Goal: Use online tool/utility

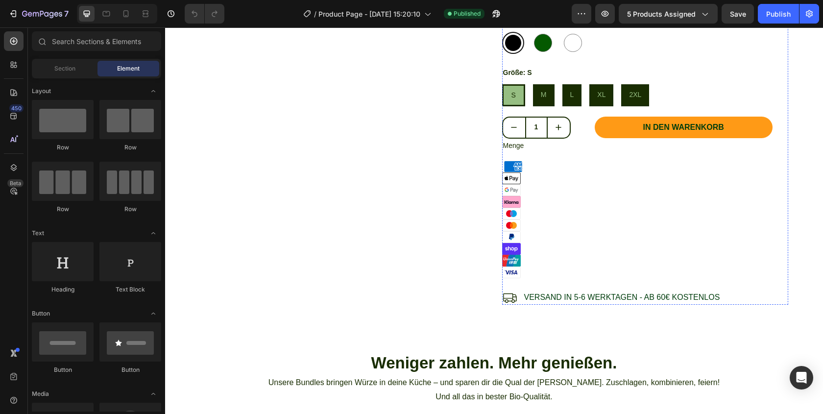
scroll to position [490, 0]
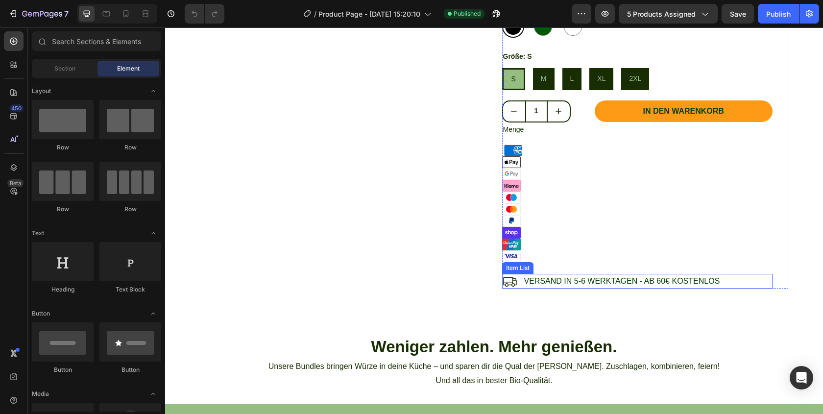
click at [570, 282] on p "Versand in 5-6 Werktagen - ab 60€ kostenlos" at bounding box center [622, 281] width 196 height 12
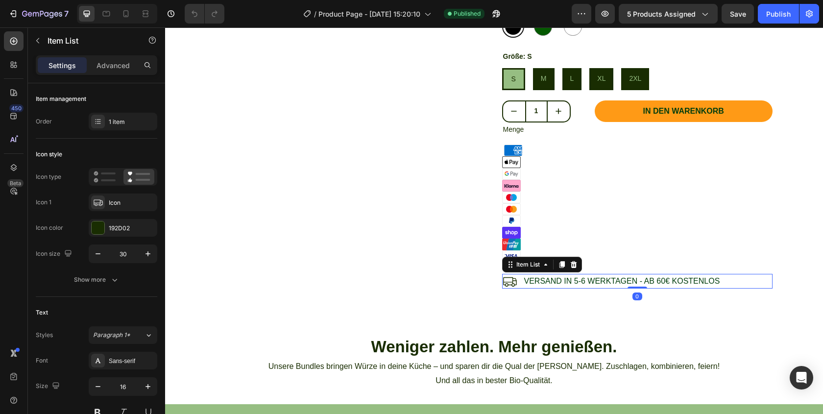
click at [583, 279] on p "Versand in 5-6 Werktagen - ab 60€ kostenlos" at bounding box center [622, 281] width 196 height 12
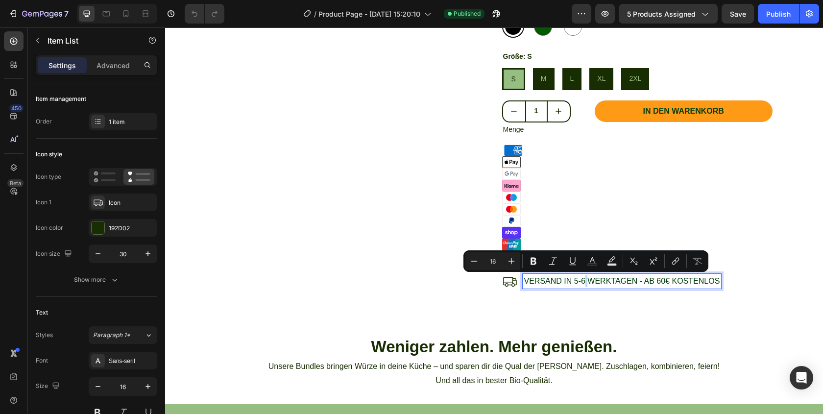
click at [586, 281] on p "Versand in 5-6 Werktagen - ab 60€ kostenlos" at bounding box center [622, 281] width 196 height 12
drag, startPoint x: 583, startPoint y: 281, endPoint x: 575, endPoint y: 280, distance: 8.0
click at [575, 280] on p "Versand in 5-6 Werktagen - ab 60€ kostenlos" at bounding box center [622, 281] width 196 height 12
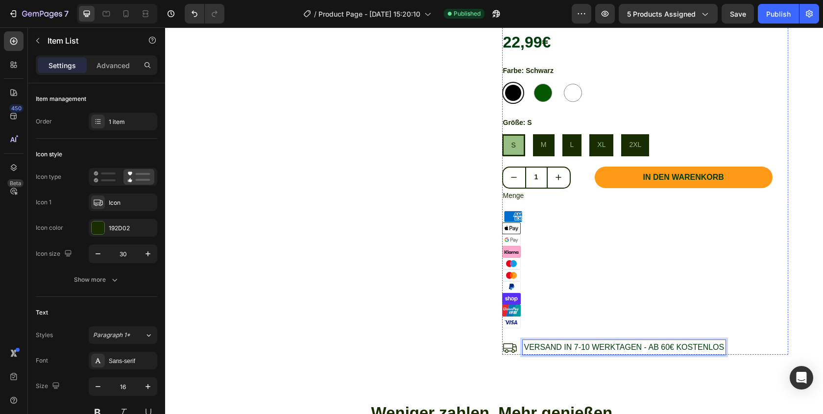
scroll to position [537, 0]
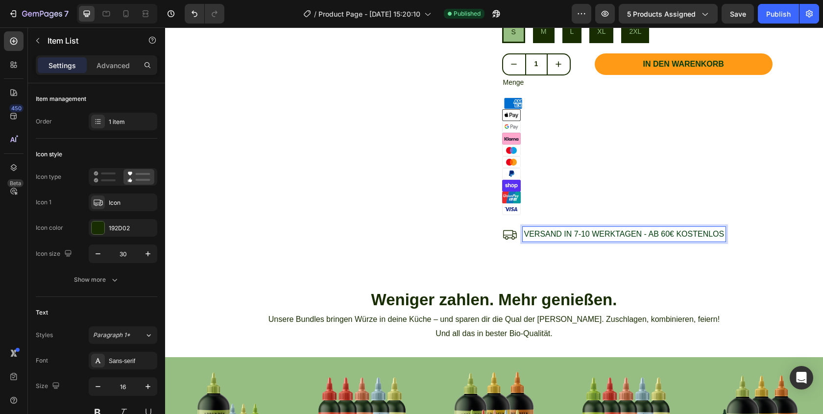
click at [639, 235] on p "Versand in 7-10 Werktagen - ab 60€ kostenlos" at bounding box center [624, 234] width 200 height 12
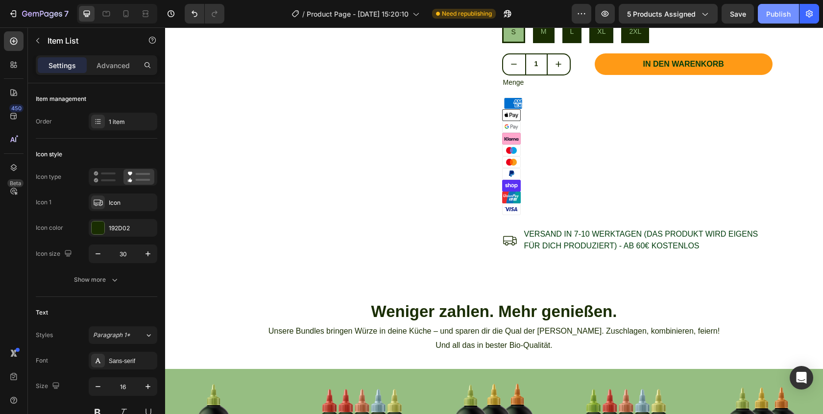
click at [770, 18] on div "Publish" at bounding box center [778, 14] width 24 height 10
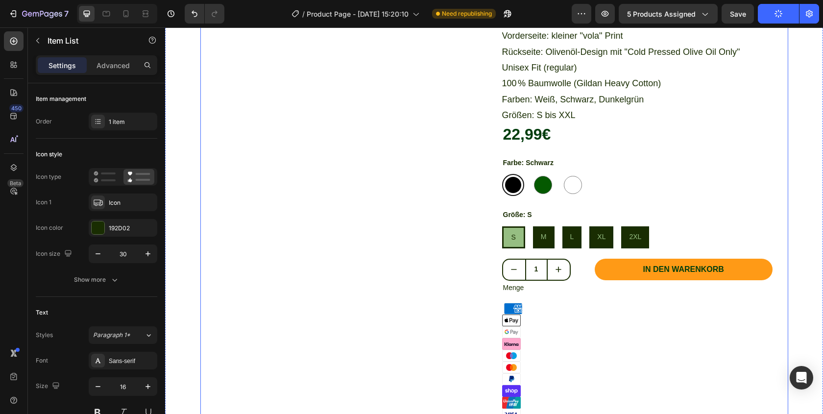
scroll to position [311, 0]
